Goal: Navigation & Orientation: Find specific page/section

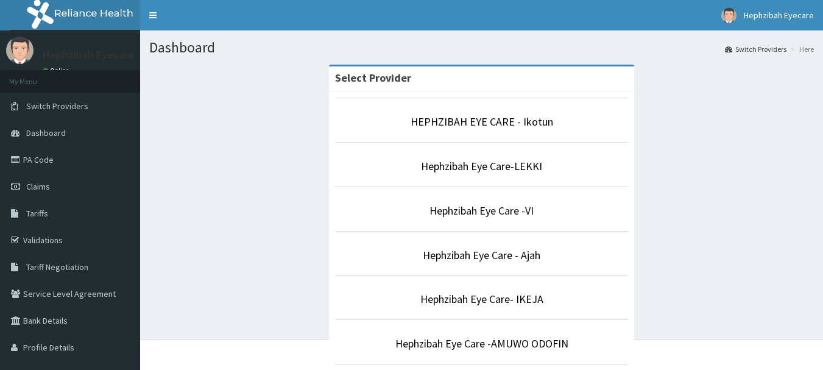
drag, startPoint x: 0, startPoint y: 0, endPoint x: 831, endPoint y: 189, distance: 852.3
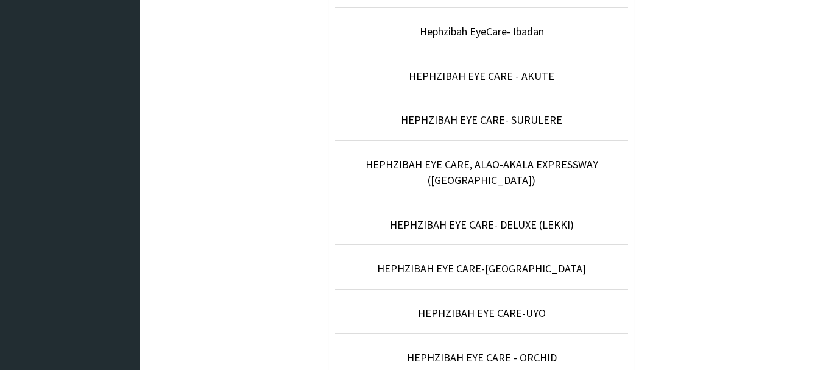
scroll to position [527, 0]
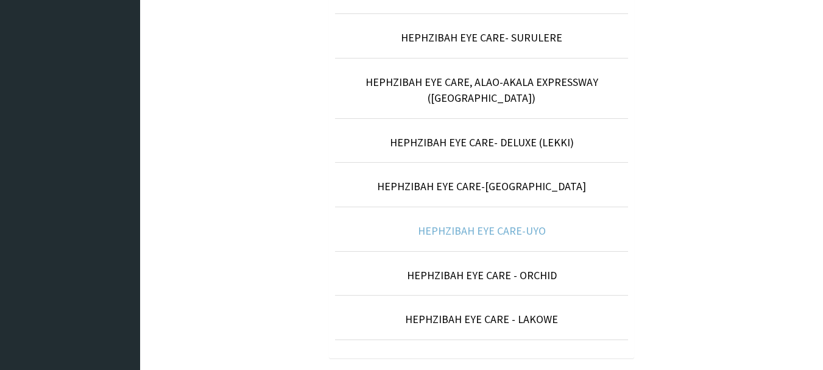
click at [539, 223] on link "HEPHZIBAH EYE CARE-UYO" at bounding box center [482, 230] width 128 height 14
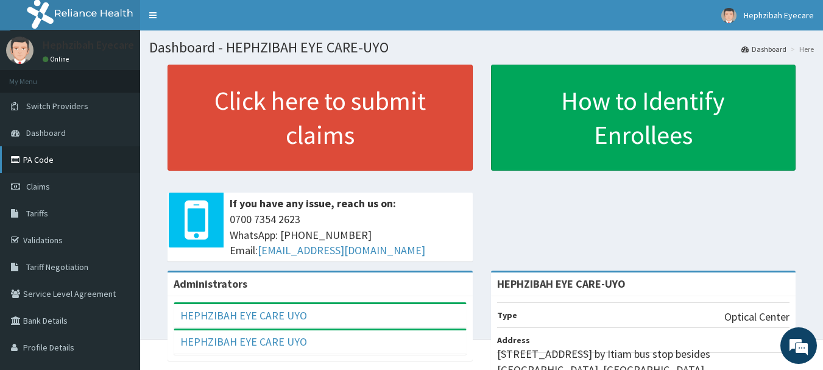
click at [71, 157] on link "PA Code" at bounding box center [70, 159] width 140 height 27
